Goal: Find specific page/section: Find specific page/section

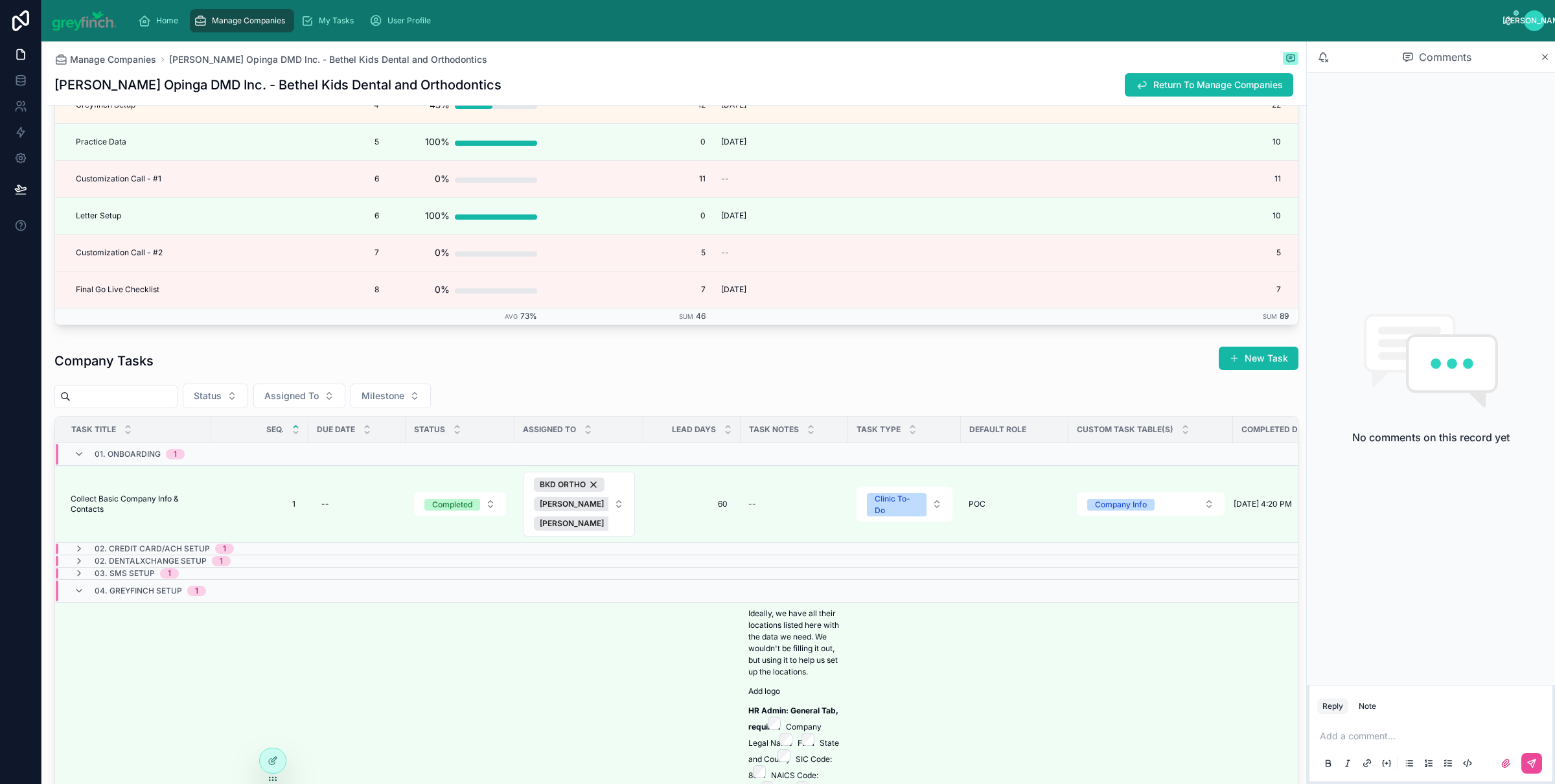
scroll to position [3628, 0]
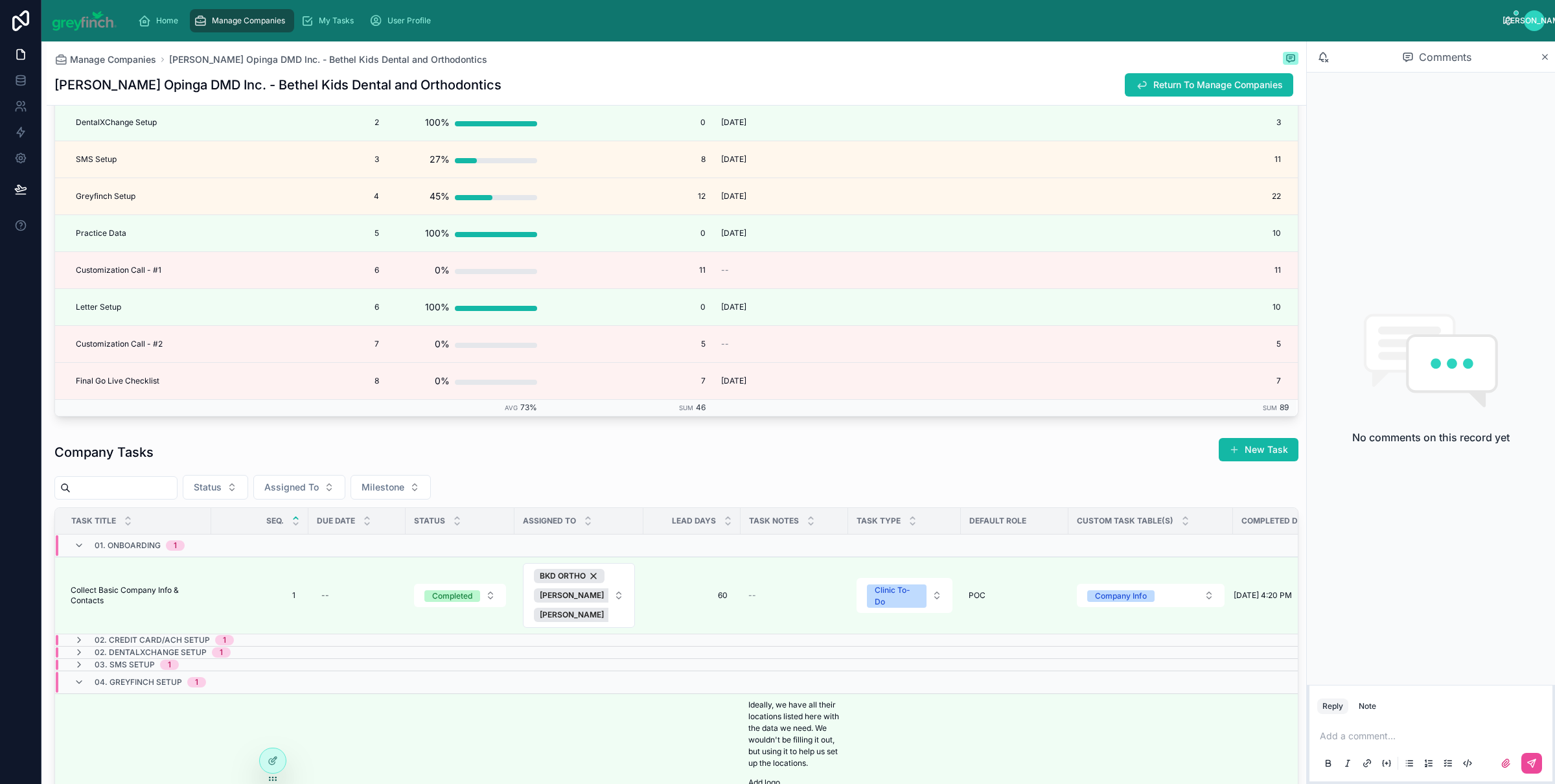
click at [166, 489] on input "text" at bounding box center [124, 487] width 106 height 18
click at [341, 495] on button "Assigned To" at bounding box center [299, 487] width 92 height 24
click at [278, 592] on span "[PERSON_NAME]" at bounding box center [277, 588] width 75 height 13
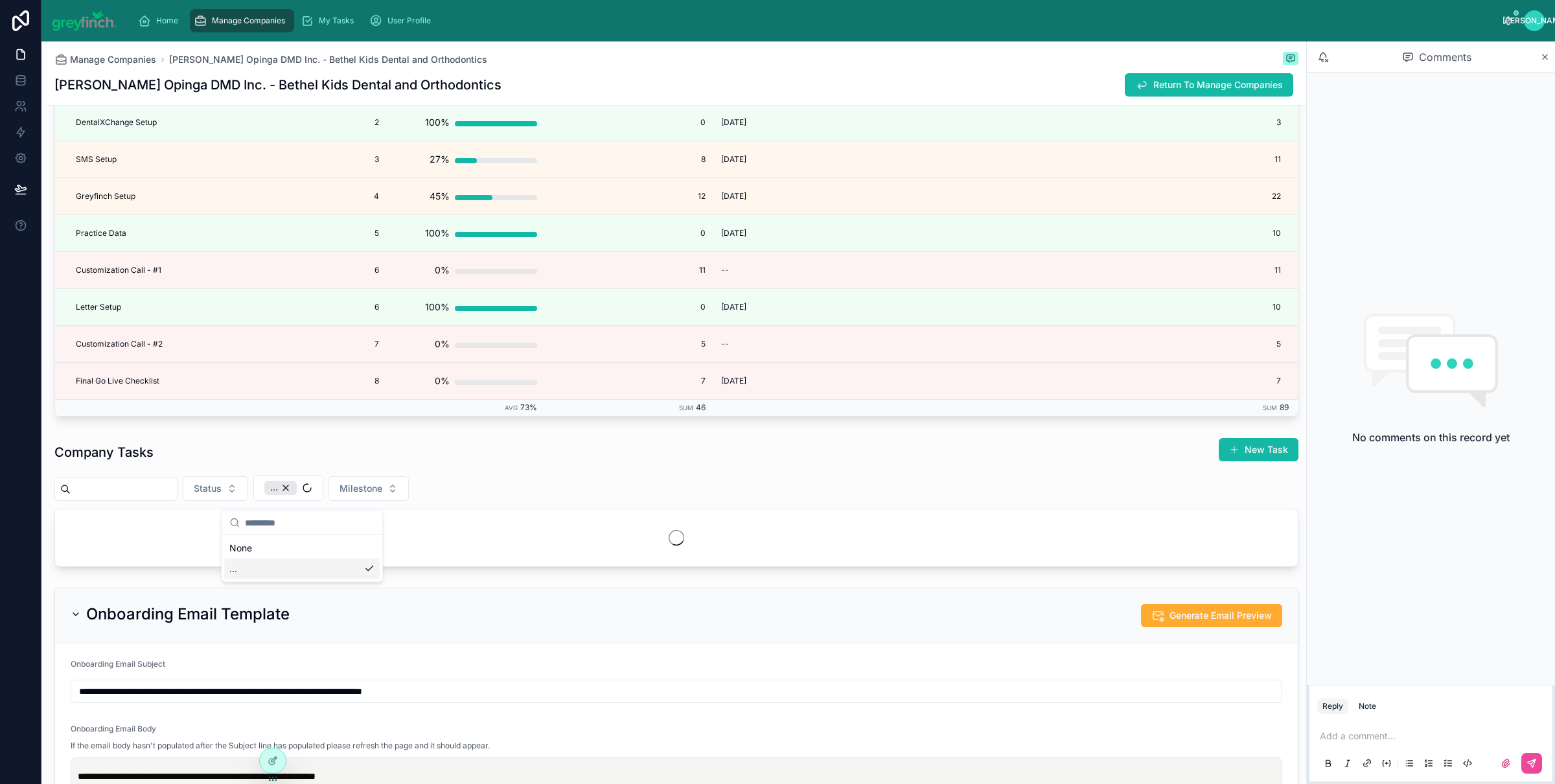
click at [573, 464] on div "Company Tasks New Task" at bounding box center [676, 451] width 1244 height 30
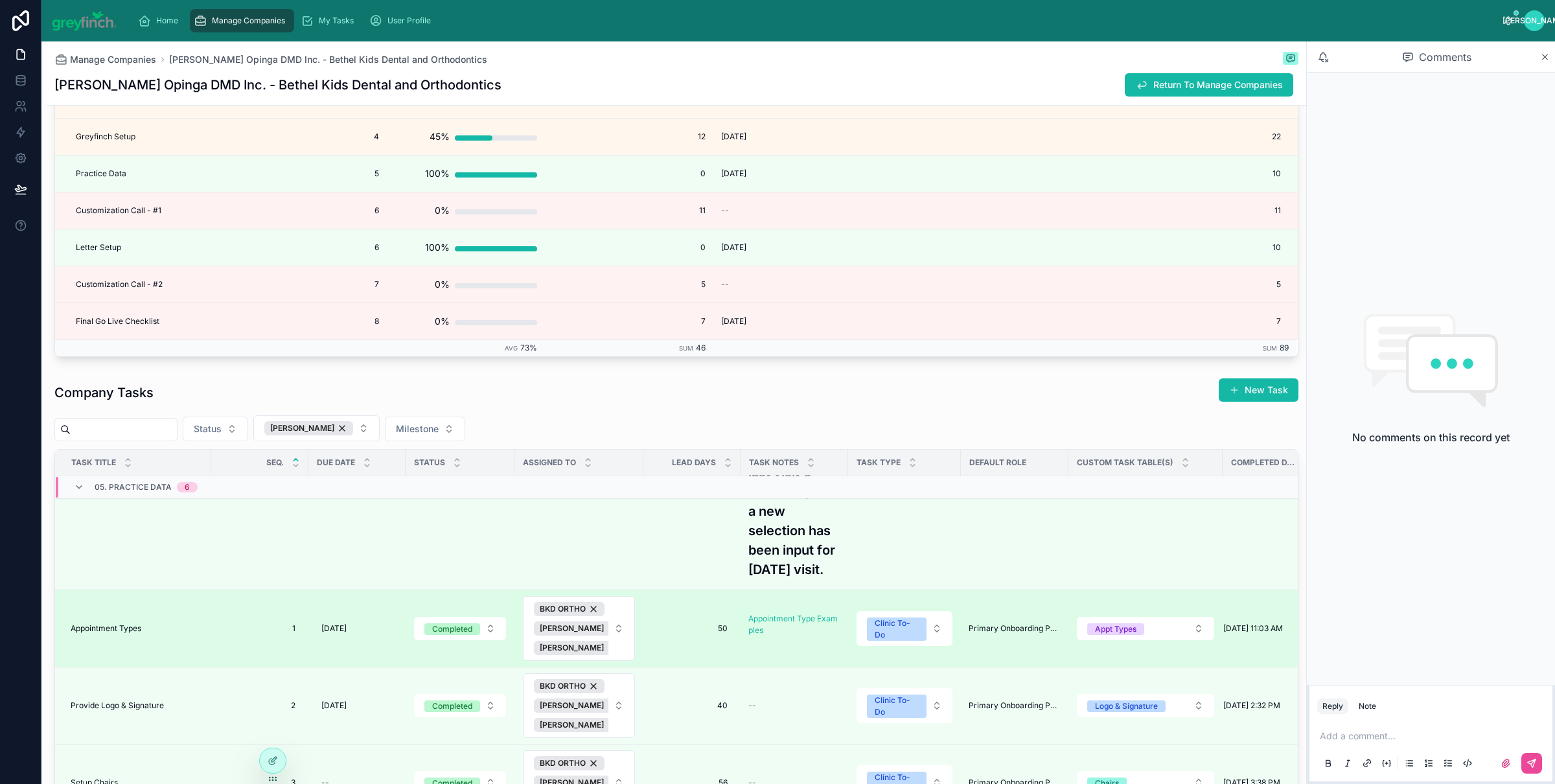
scroll to position [3566, 0]
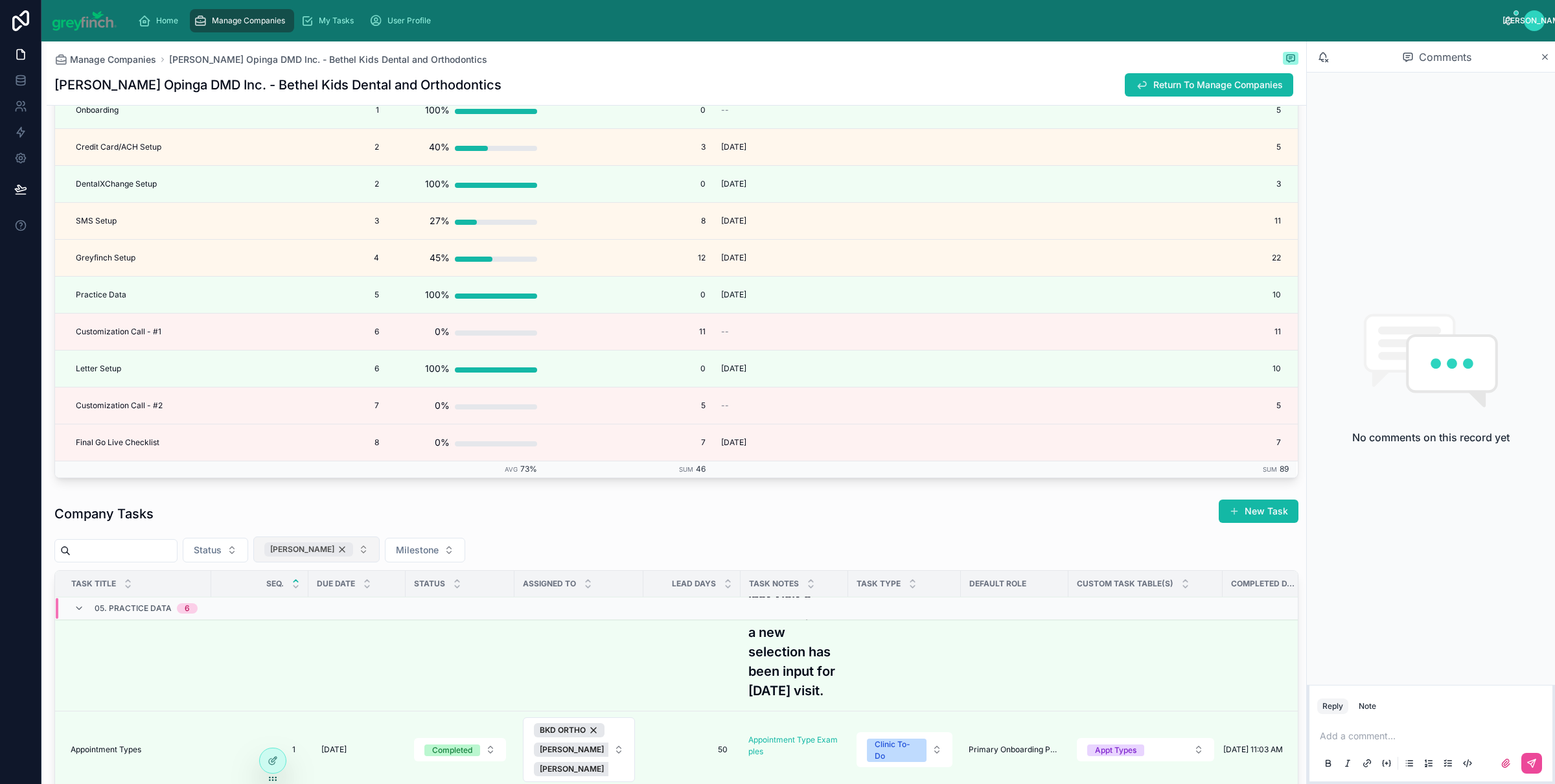
click at [343, 556] on div "[PERSON_NAME]" at bounding box center [309, 549] width 89 height 15
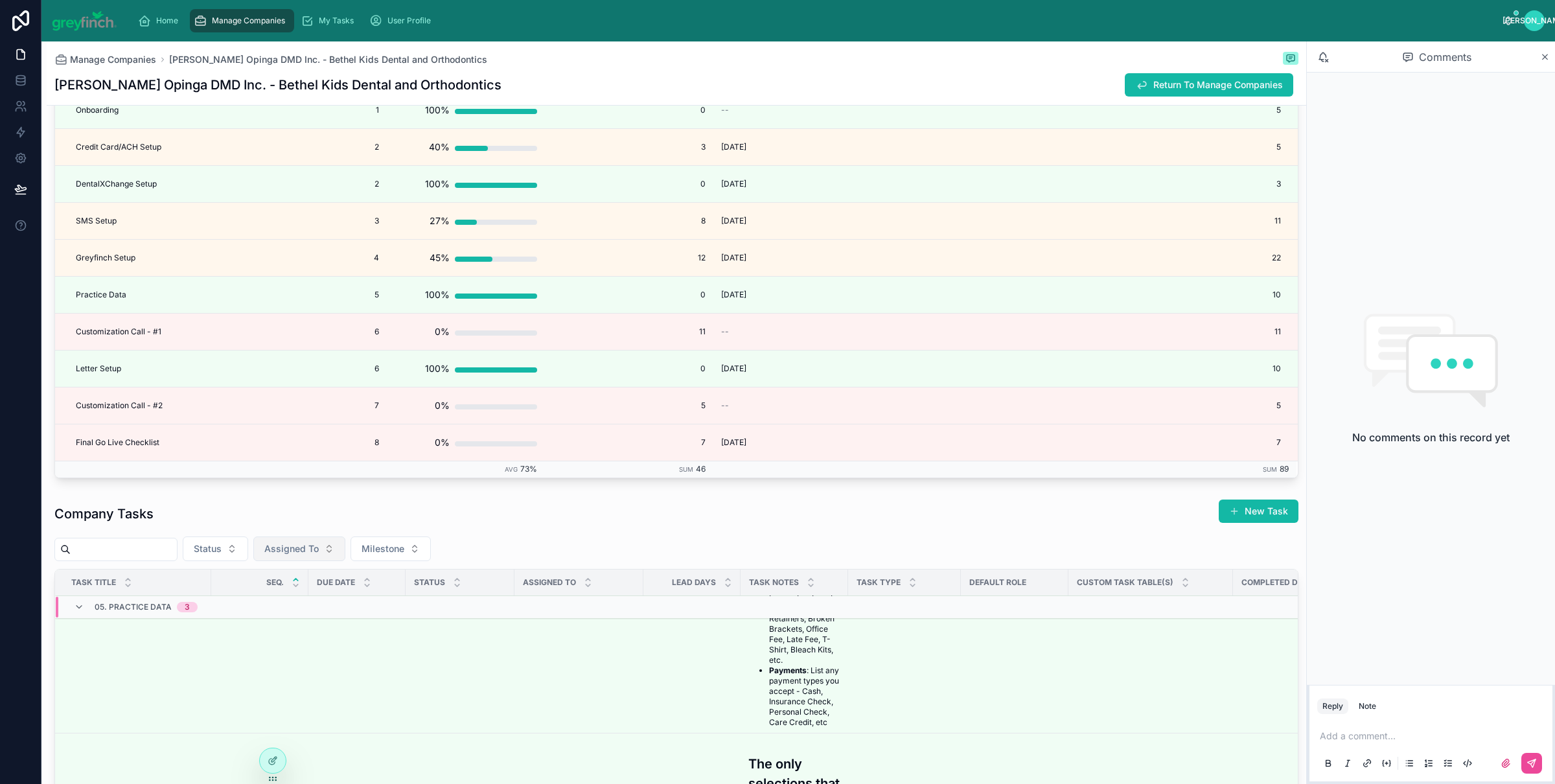
scroll to position [601, 0]
click at [122, 559] on input "text" at bounding box center [124, 549] width 106 height 18
type input "*****"
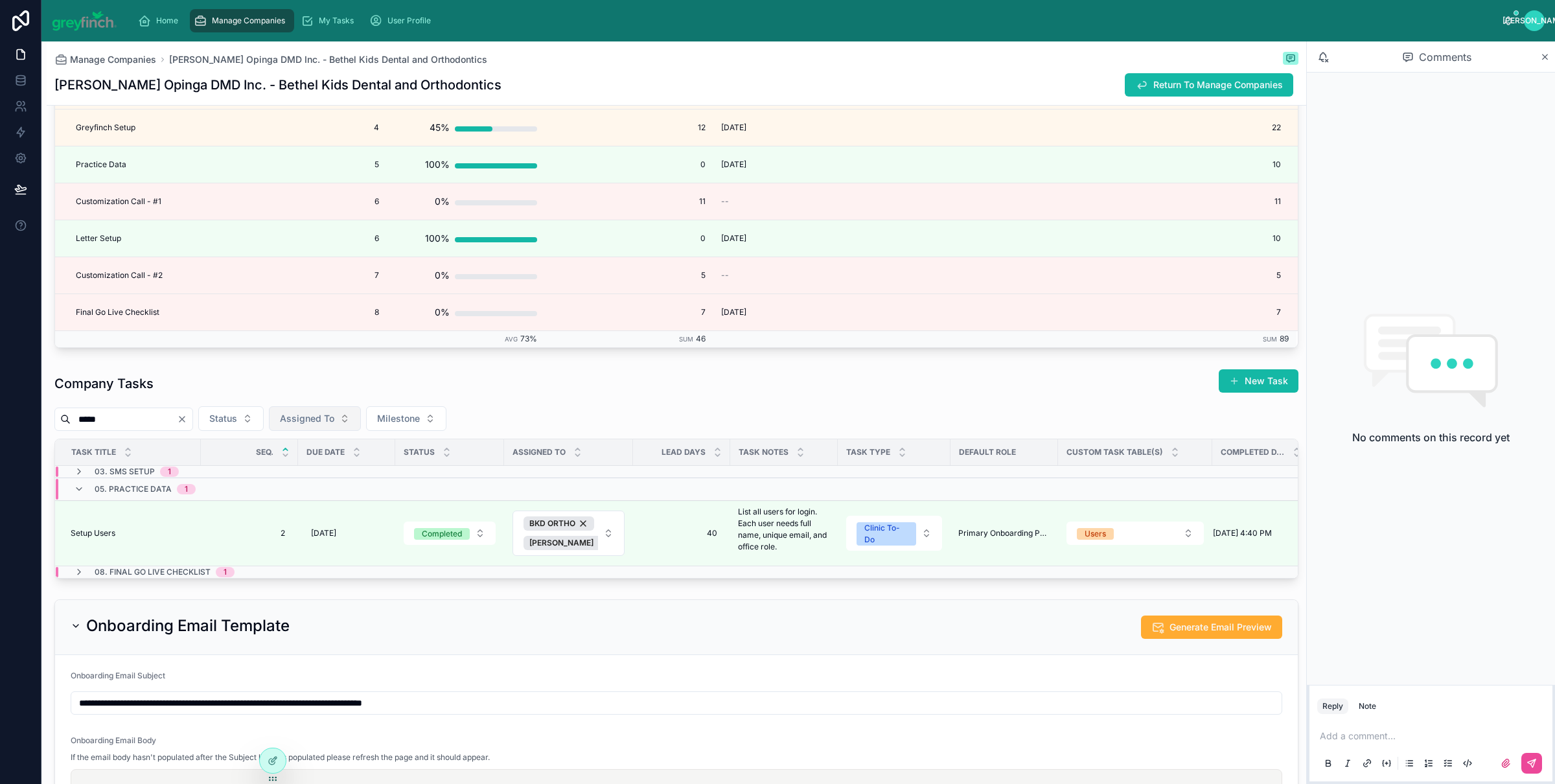
scroll to position [3722, 0]
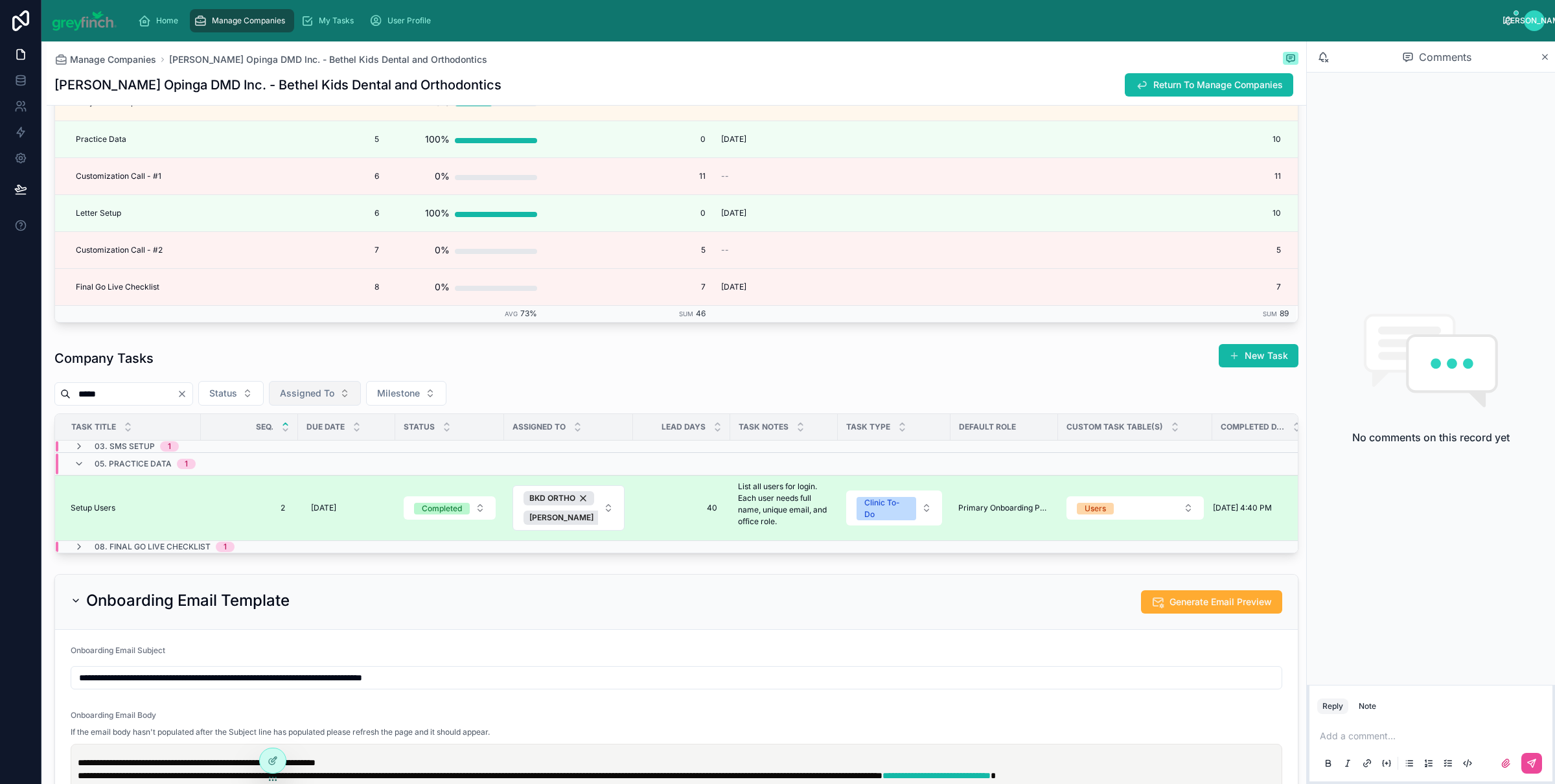
click at [154, 505] on td "Setup Users Setup Users" at bounding box center [128, 507] width 146 height 65
click at [153, 513] on div "Setup Users Setup Users" at bounding box center [132, 508] width 122 height 11
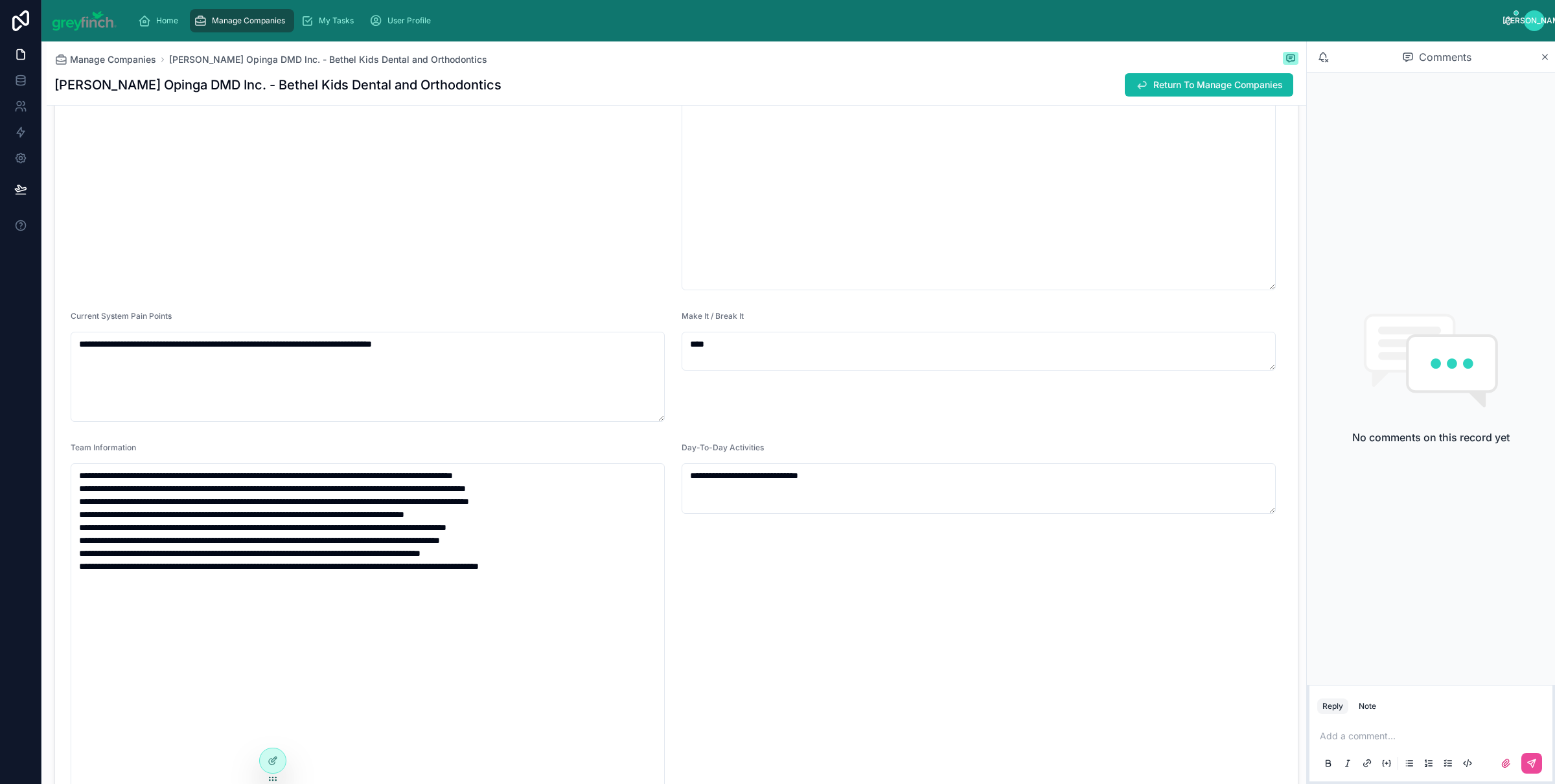
scroll to position [2189, 0]
